Goal: Task Accomplishment & Management: Use online tool/utility

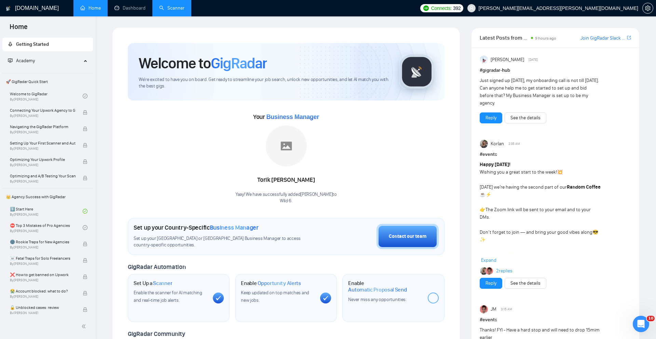
click at [174, 11] on link "Scanner" at bounding box center [171, 8] width 25 height 6
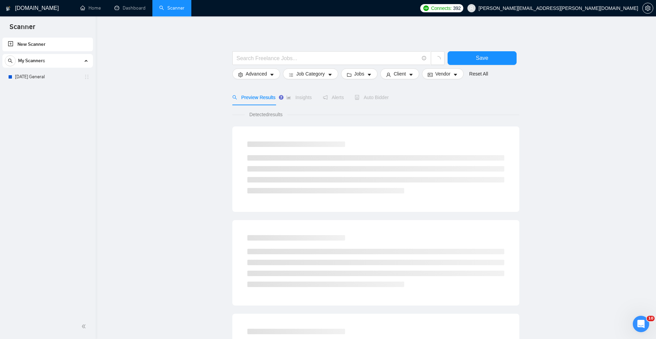
click at [59, 84] on div "New Scanner My Scanners [DATE] General" at bounding box center [48, 175] width 96 height 278
click at [59, 82] on link "[DATE] General" at bounding box center [47, 77] width 65 height 14
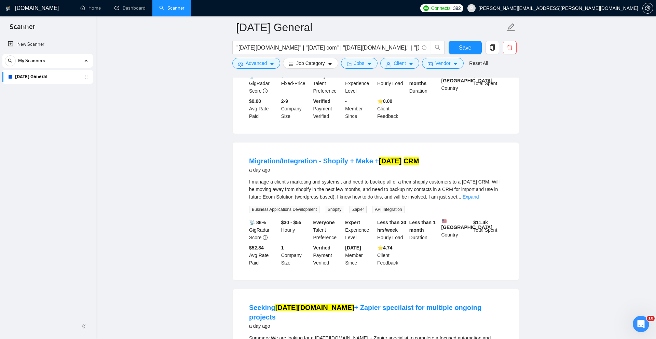
scroll to position [155, 0]
click at [340, 162] on h4 "Migration/Integration - Shopify + Make + [DATE] CRM" at bounding box center [334, 160] width 170 height 10
